Goal: Task Accomplishment & Management: Manage account settings

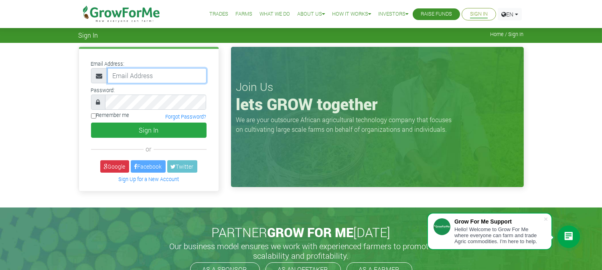
type input "[EMAIL_ADDRESS][DOMAIN_NAME]"
click at [274, 123] on p "We are your outsource African agricultural technology company that focuses on c…" at bounding box center [346, 124] width 220 height 19
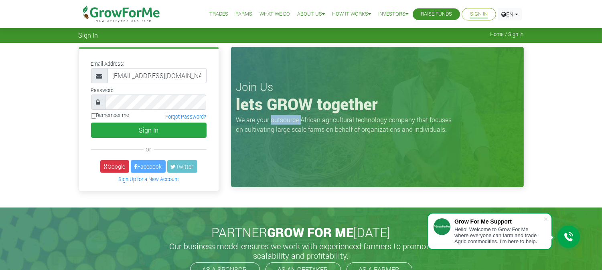
click at [274, 123] on p "We are your outsource African agricultural technology company that focuses on c…" at bounding box center [346, 124] width 220 height 19
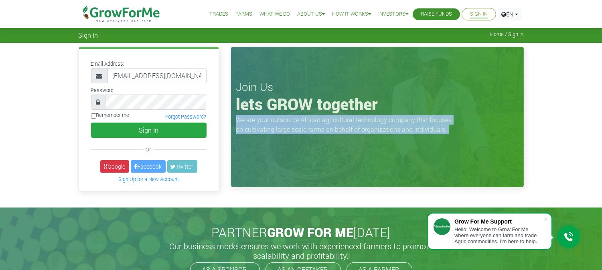
click at [274, 123] on p "We are your outsource African agricultural technology company that focuses on c…" at bounding box center [346, 124] width 220 height 19
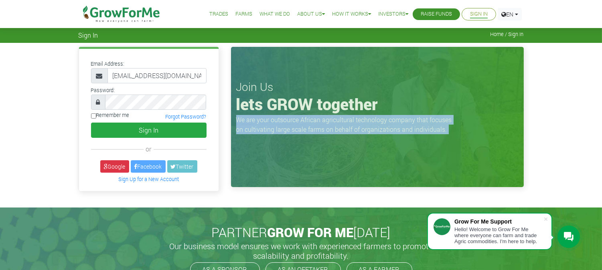
click at [274, 123] on p "We are your outsource African agricultural technology company that focuses on c…" at bounding box center [346, 124] width 220 height 19
